Goal: Navigation & Orientation: Find specific page/section

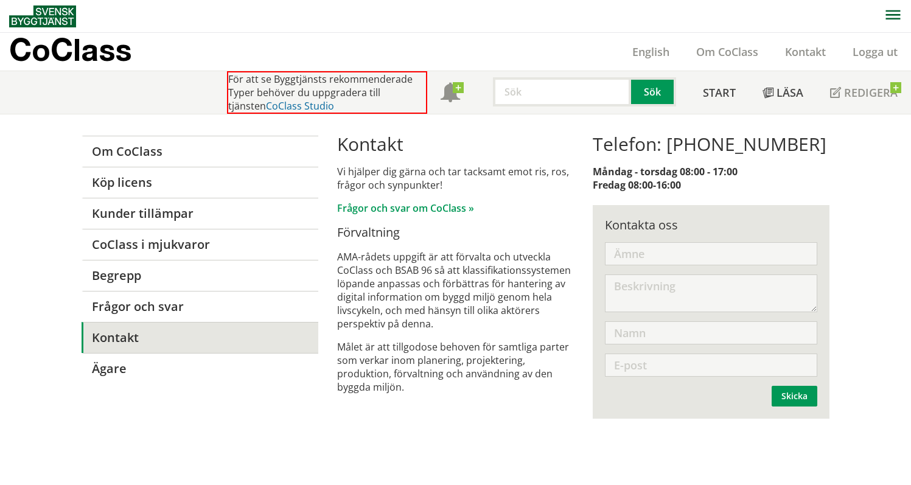
click at [283, 107] on link "CoClass Studio" at bounding box center [300, 105] width 68 height 13
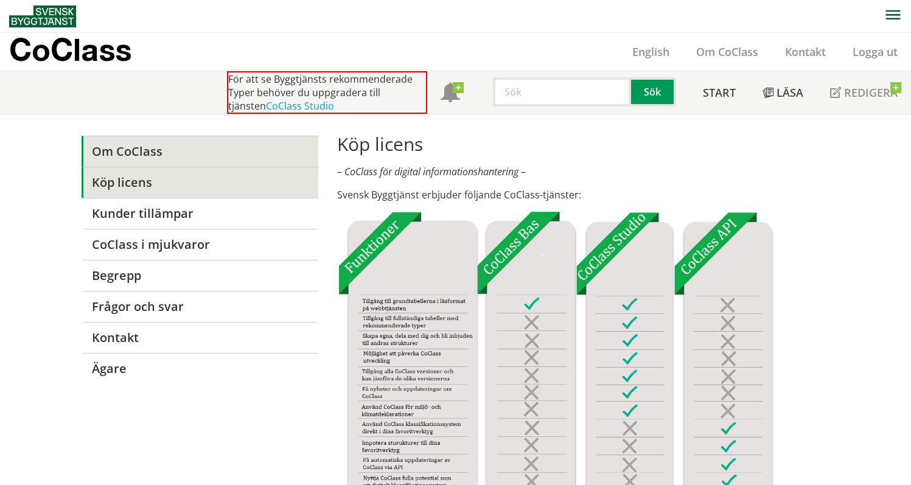
click at [157, 154] on link "Om CoClass" at bounding box center [200, 151] width 237 height 31
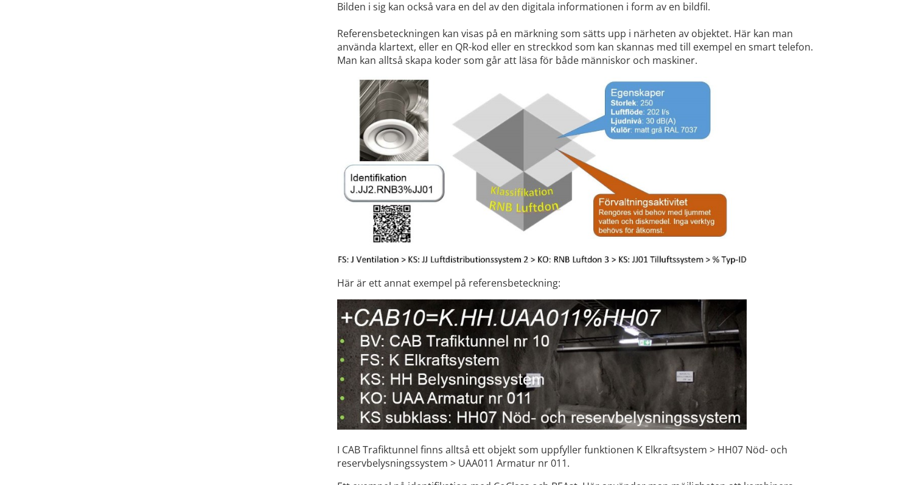
scroll to position [3832, 0]
